Goal: Check status: Check status

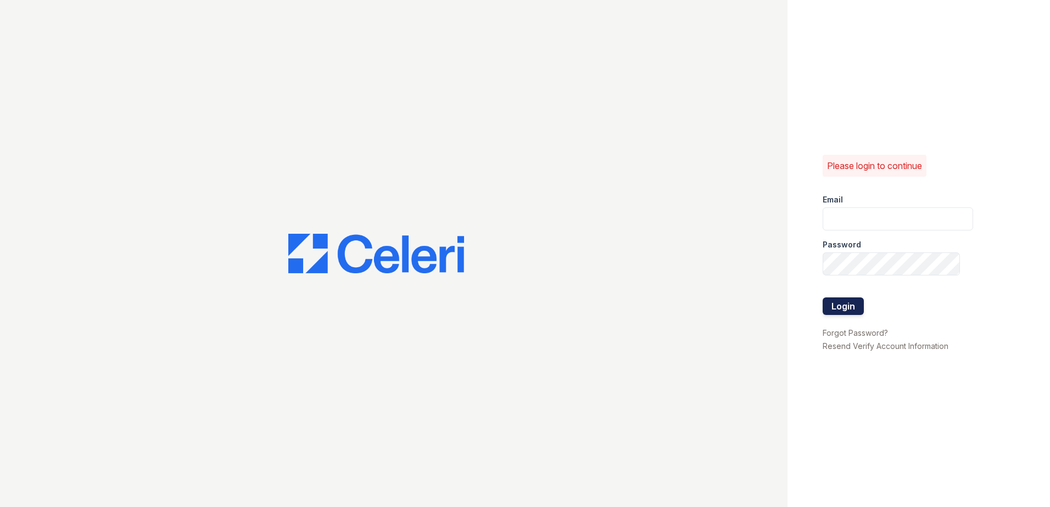
type input "[EMAIL_ADDRESS][DOMAIN_NAME]"
click at [829, 300] on button "Login" at bounding box center [843, 307] width 41 height 18
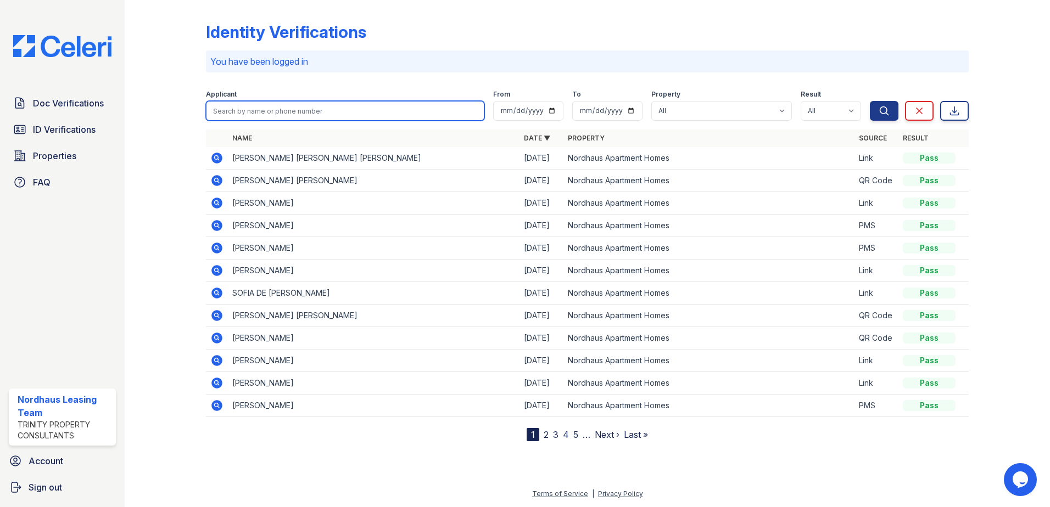
click at [421, 111] on input "search" at bounding box center [345, 111] width 278 height 20
type input "lauren"
click at [870, 101] on button "Search" at bounding box center [884, 111] width 29 height 20
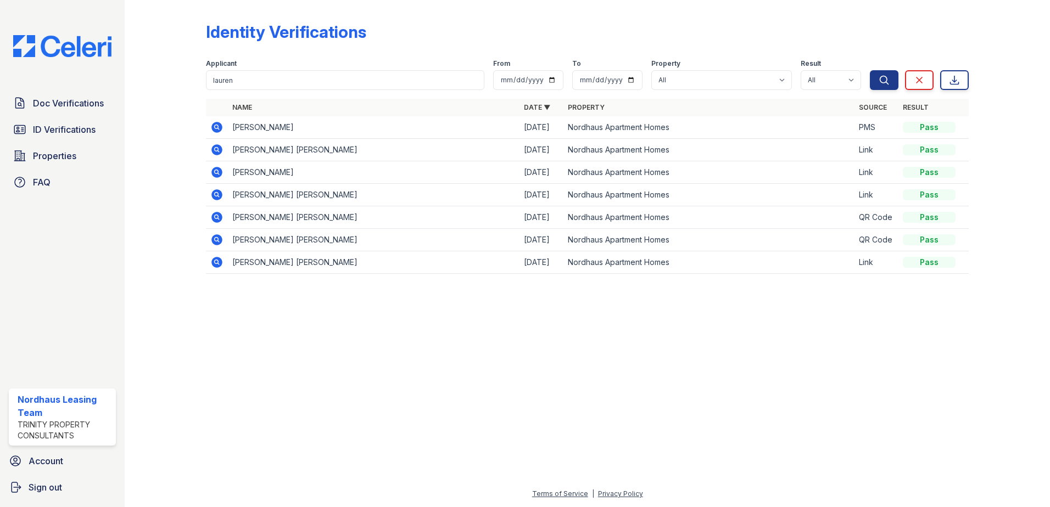
click at [218, 128] on icon at bounding box center [216, 127] width 13 height 13
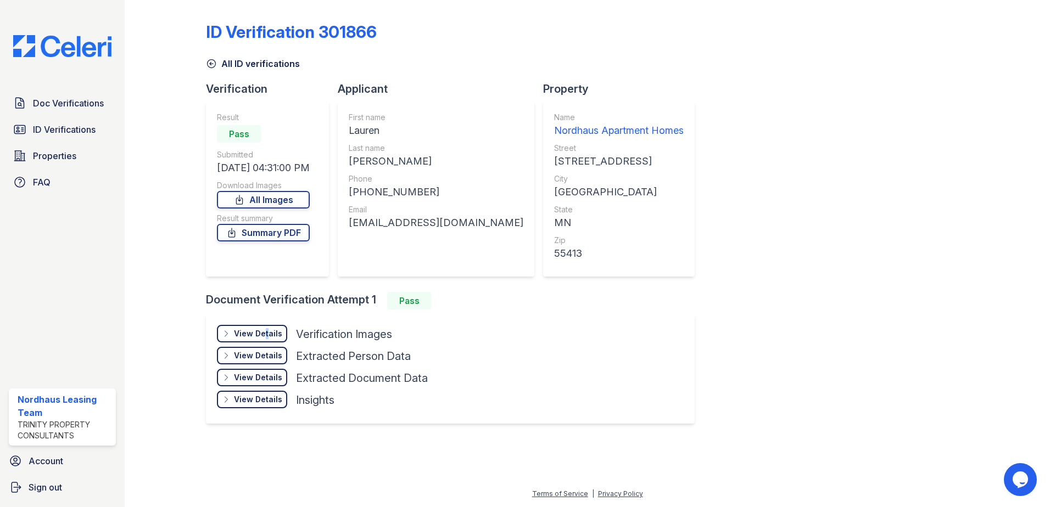
click at [264, 330] on div "View Details" at bounding box center [258, 333] width 48 height 11
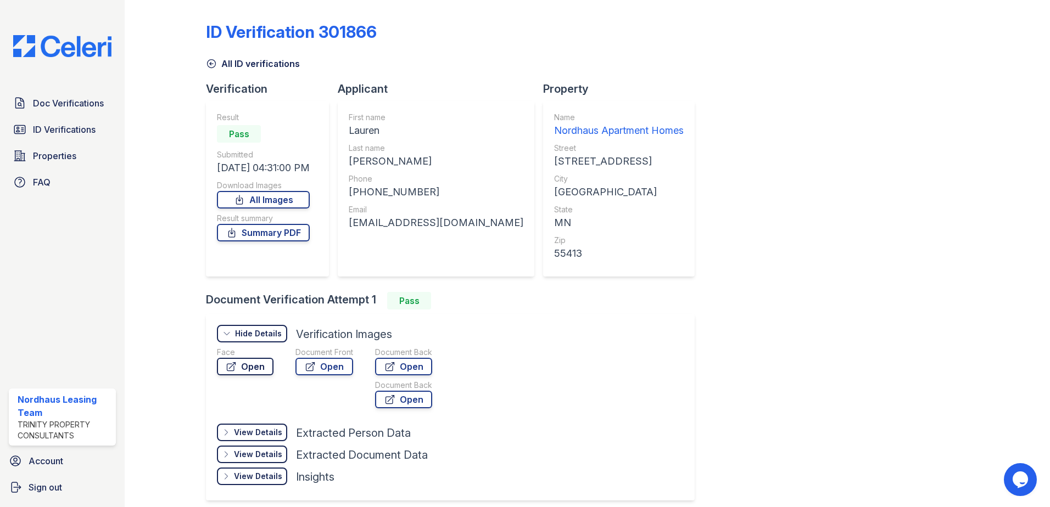
click at [247, 361] on link "Open" at bounding box center [245, 367] width 57 height 18
click at [264, 196] on link "All Images" at bounding box center [263, 200] width 93 height 18
click at [264, 232] on link "Summary PDF" at bounding box center [263, 233] width 93 height 18
click at [272, 202] on link "All Images" at bounding box center [263, 200] width 93 height 18
click at [70, 104] on span "Doc Verifications" at bounding box center [68, 103] width 71 height 13
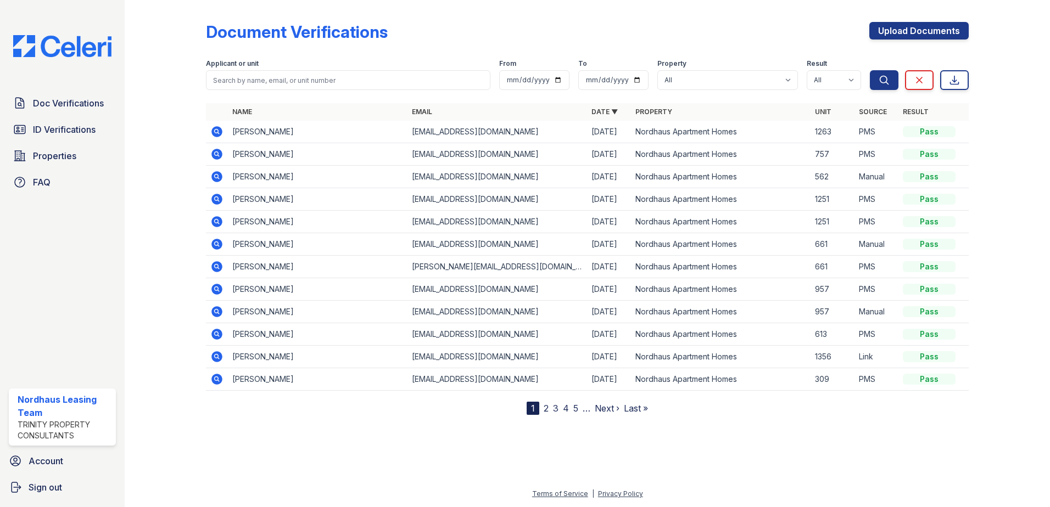
click at [219, 289] on icon at bounding box center [216, 289] width 13 height 13
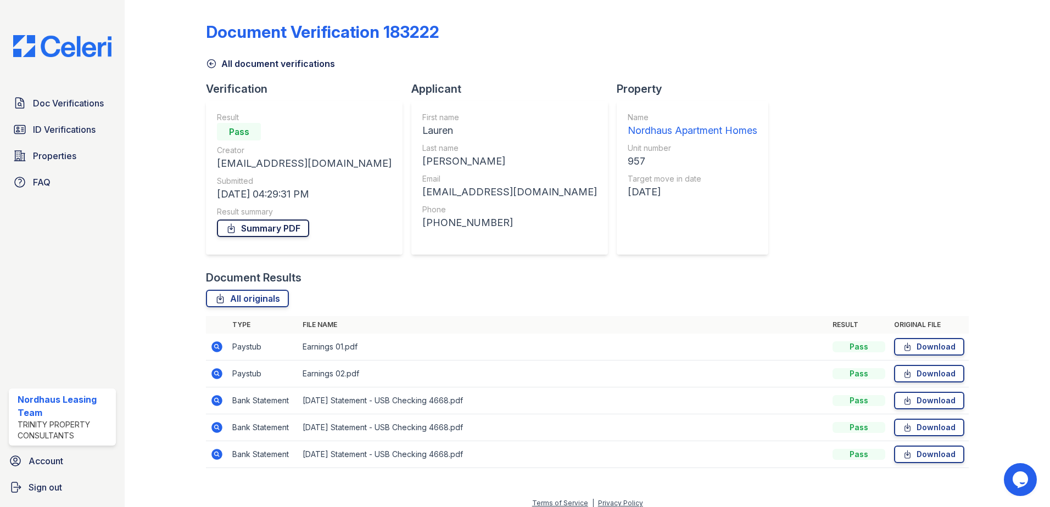
click at [285, 230] on link "Summary PDF" at bounding box center [263, 229] width 92 height 18
